Goal: Task Accomplishment & Management: Use online tool/utility

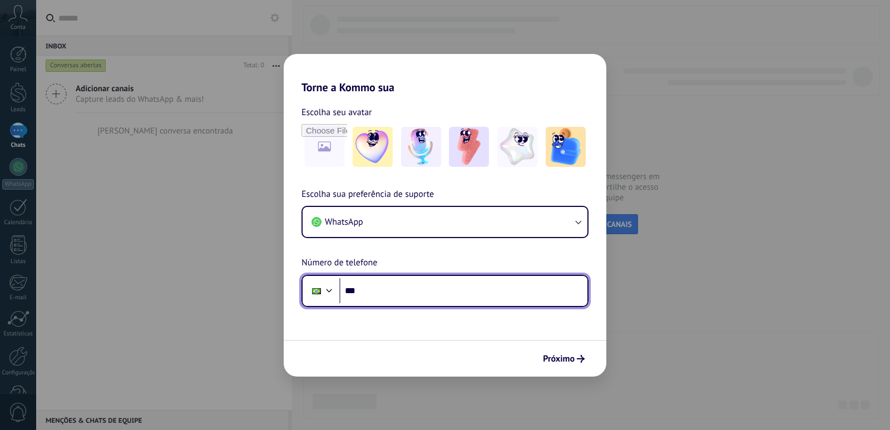
click at [479, 294] on input "***" at bounding box center [463, 291] width 248 height 26
click at [482, 292] on input "********" at bounding box center [463, 291] width 248 height 26
type input "**********"
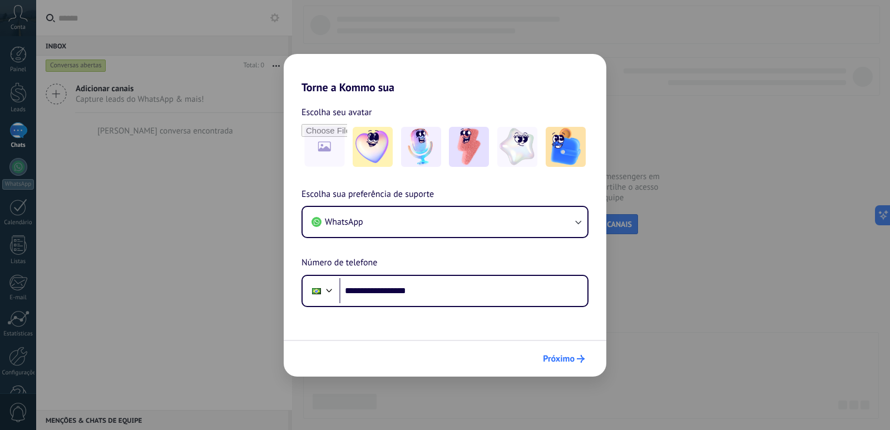
click at [552, 358] on span "Próximo" at bounding box center [559, 359] width 32 height 8
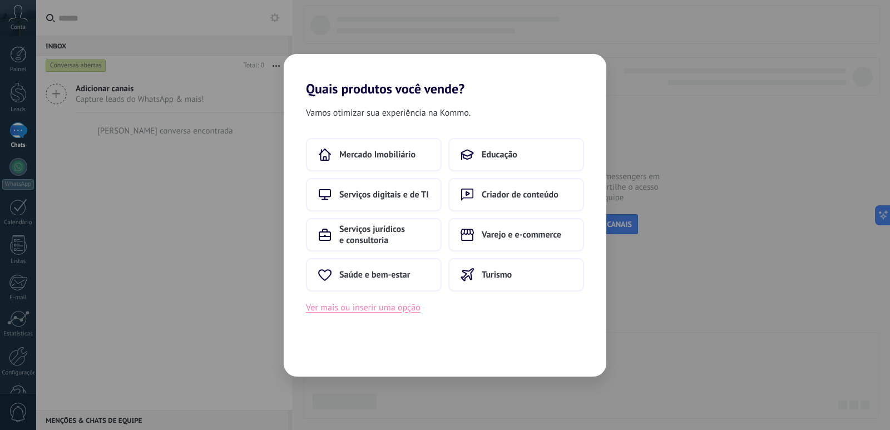
click at [377, 306] on button "Ver mais ou inserir uma opção" at bounding box center [363, 307] width 115 height 14
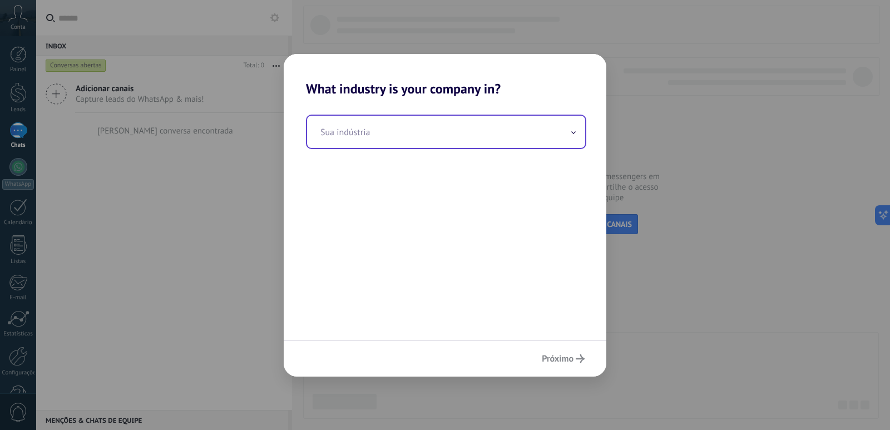
click at [390, 137] on input "text" at bounding box center [446, 132] width 278 height 32
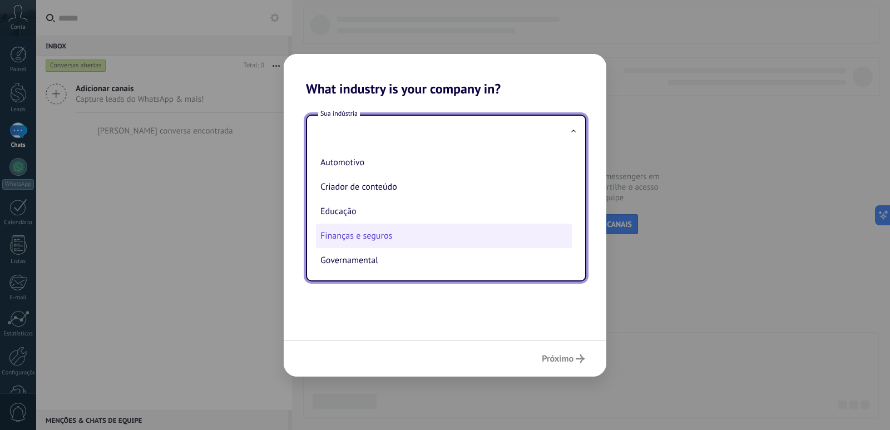
click at [375, 230] on li "Finanças e seguros" at bounding box center [444, 236] width 256 height 24
type input "**********"
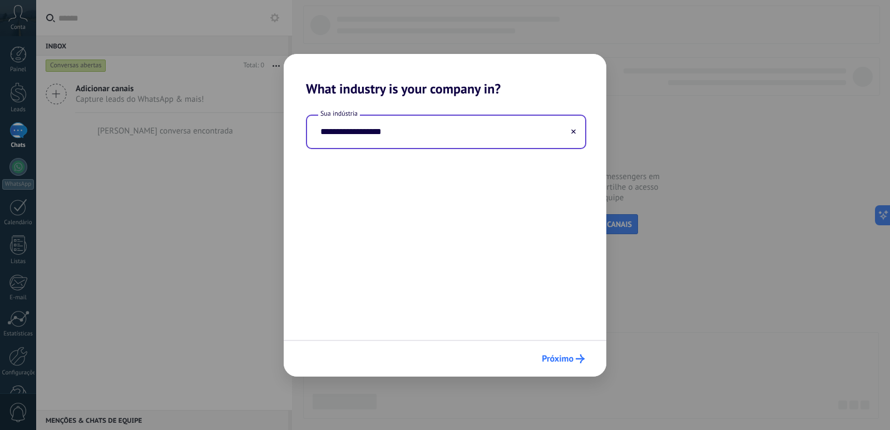
click at [555, 360] on span "Próximo" at bounding box center [558, 359] width 32 height 8
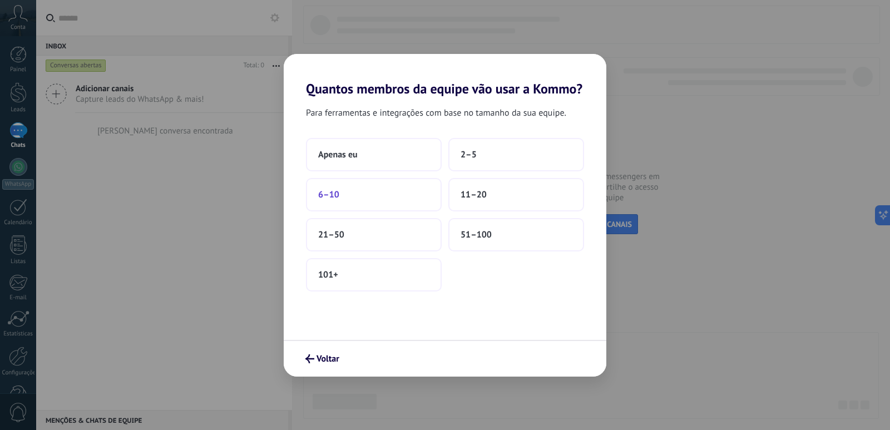
click at [399, 186] on button "6–10" at bounding box center [374, 194] width 136 height 33
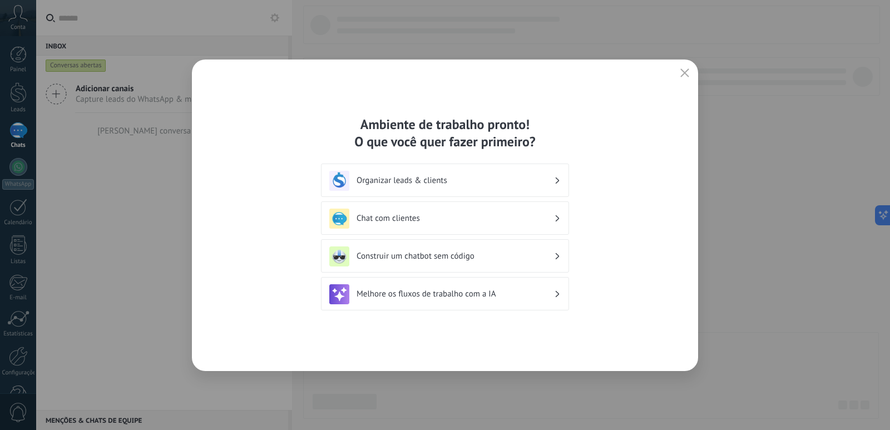
click at [680, 73] on button "button" at bounding box center [685, 74] width 14 height 16
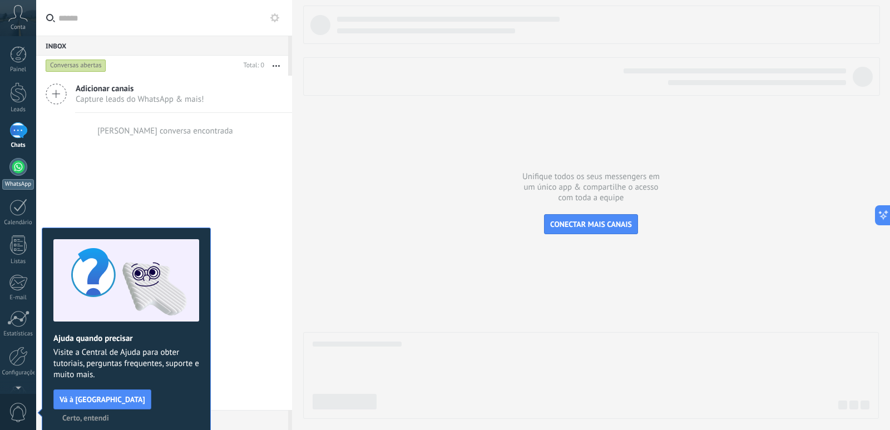
click at [23, 173] on div at bounding box center [18, 167] width 18 height 18
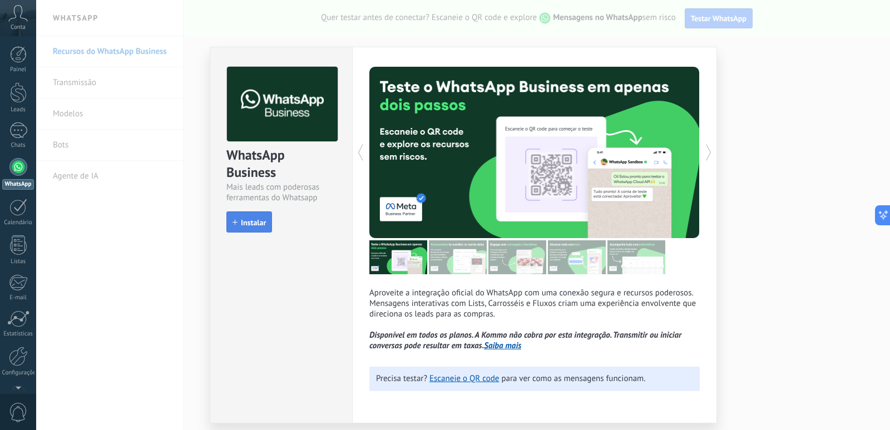
click at [259, 226] on span "Instalar" at bounding box center [253, 223] width 25 height 8
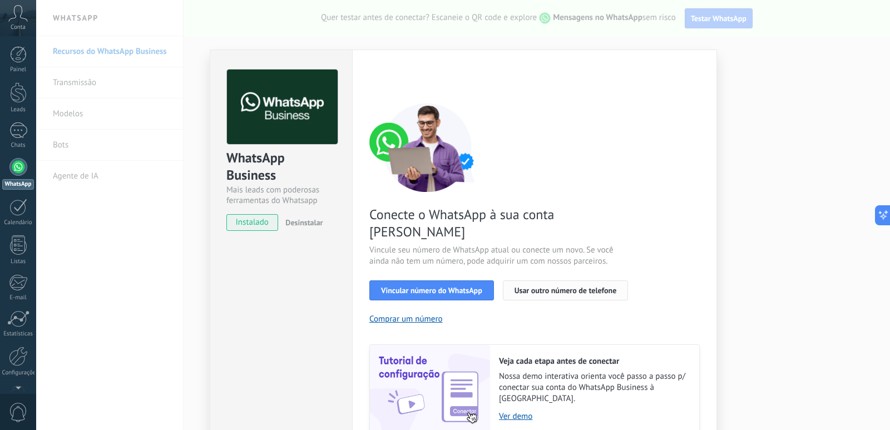
click at [537, 280] on button "Usar outro número de telefone" at bounding box center [566, 290] width 126 height 20
click at [576, 286] on span "Usar outro número de telefone" at bounding box center [566, 290] width 102 height 8
click at [553, 286] on span "Usar outro número de telefone" at bounding box center [566, 290] width 102 height 8
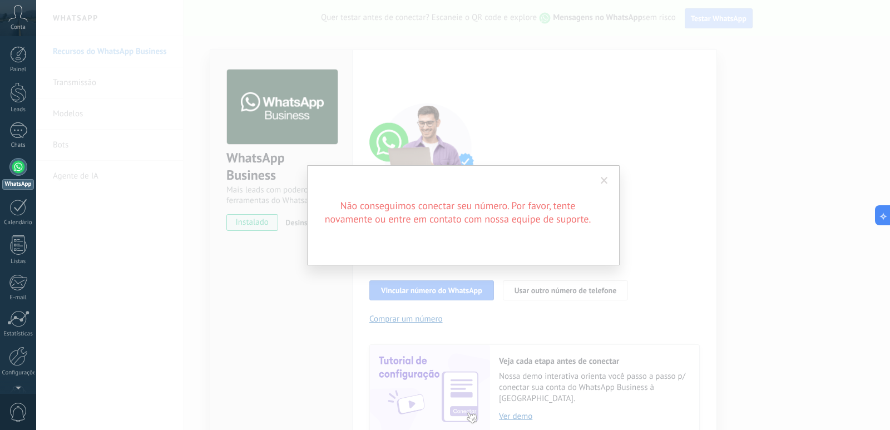
click at [602, 176] on span at bounding box center [604, 180] width 18 height 19
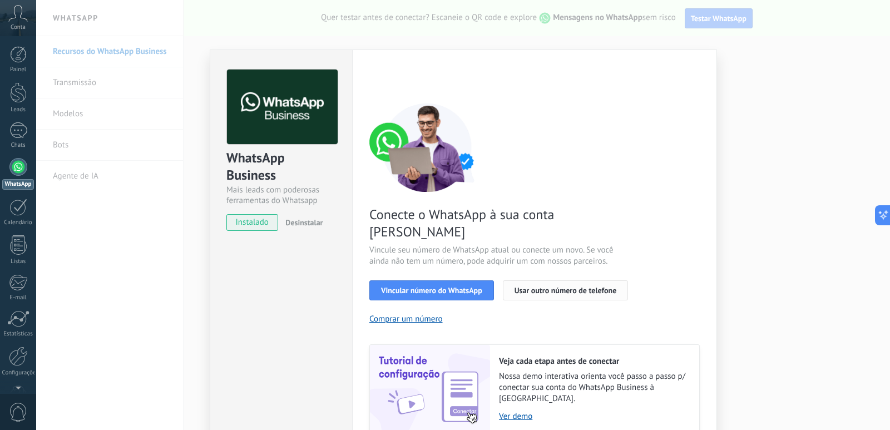
click at [581, 286] on span "Usar outro número de telefone" at bounding box center [566, 290] width 102 height 8
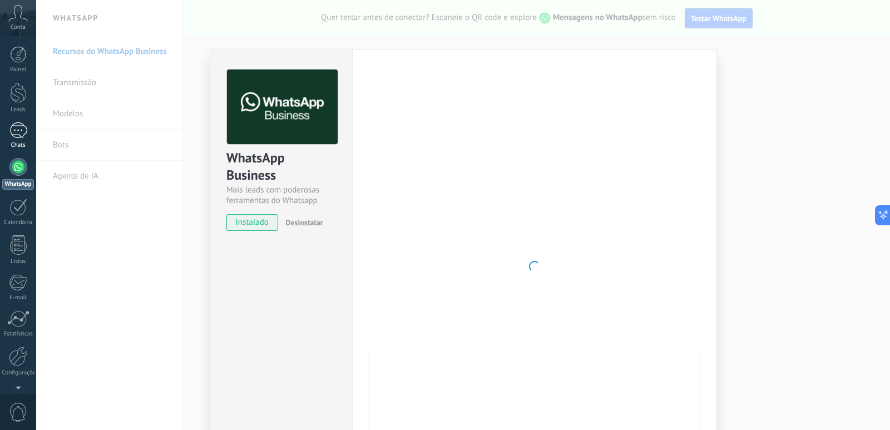
click at [18, 135] on div at bounding box center [18, 130] width 18 height 16
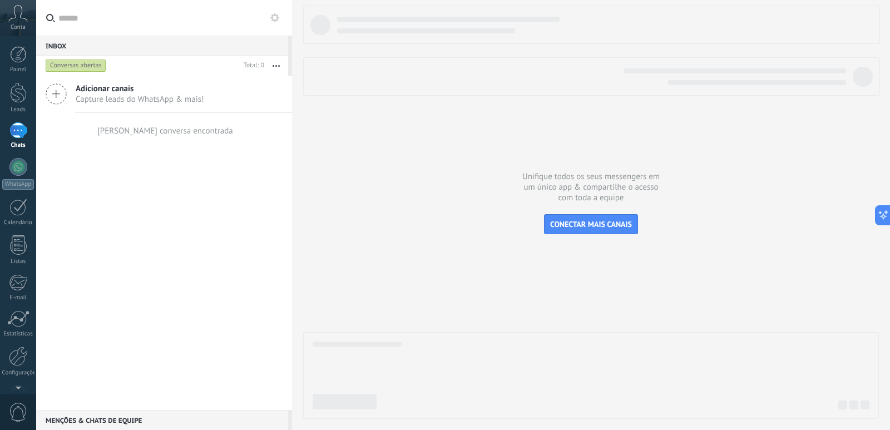
click at [372, 304] on div at bounding box center [591, 212] width 576 height 413
click at [261, 12] on input "text" at bounding box center [170, 18] width 225 height 36
click at [22, 175] on div at bounding box center [18, 167] width 18 height 18
